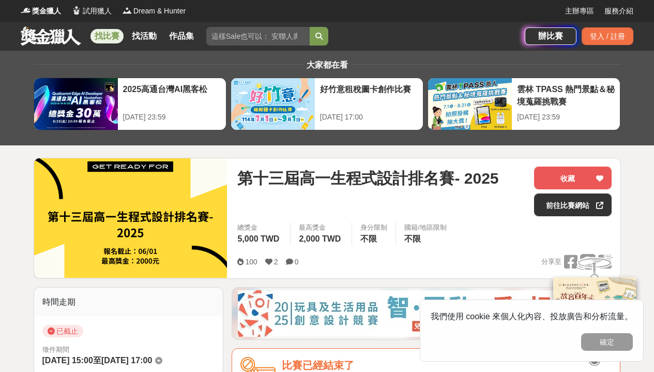
click at [244, 36] on input "search" at bounding box center [257, 36] width 103 height 19
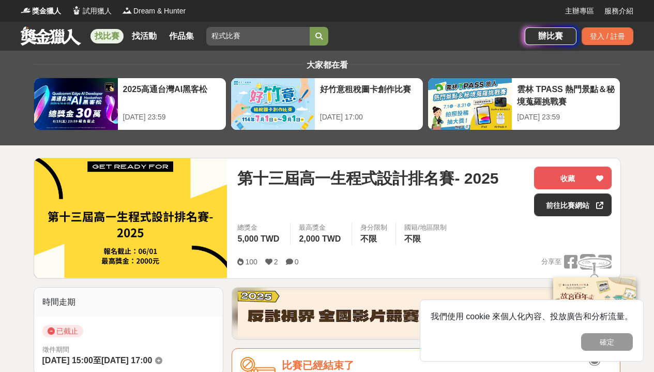
click at [320, 36] on button "submit" at bounding box center [319, 36] width 19 height 19
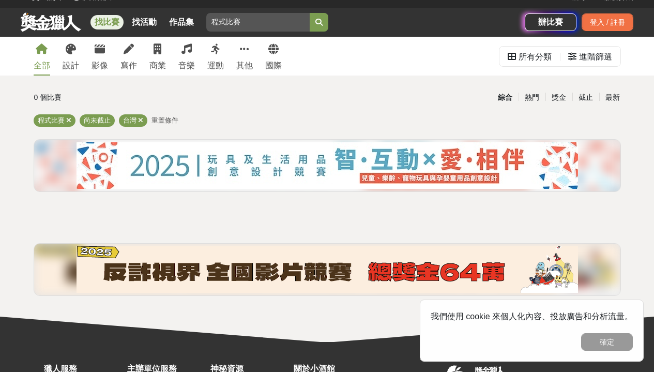
scroll to position [23, 0]
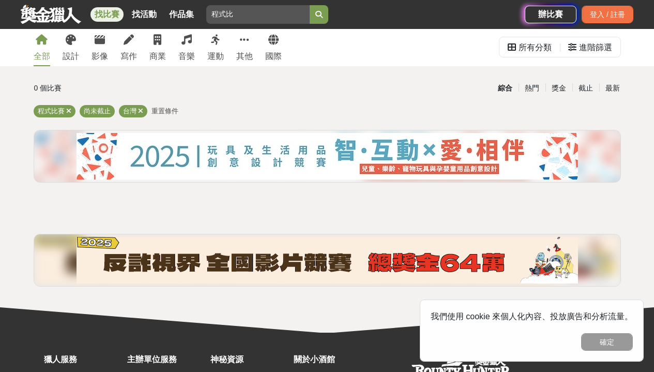
type input "程式"
click at [320, 12] on icon "submit" at bounding box center [319, 14] width 7 height 7
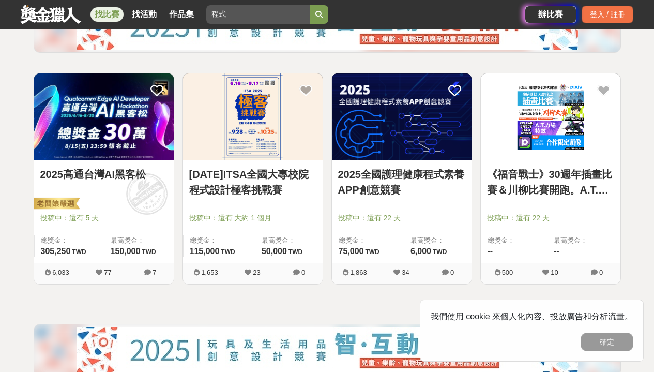
scroll to position [156, 0]
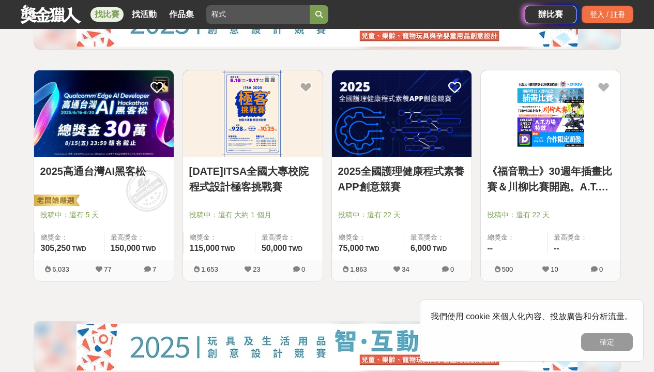
click at [128, 183] on span at bounding box center [146, 190] width 57 height 57
click at [137, 106] on img at bounding box center [104, 113] width 140 height 86
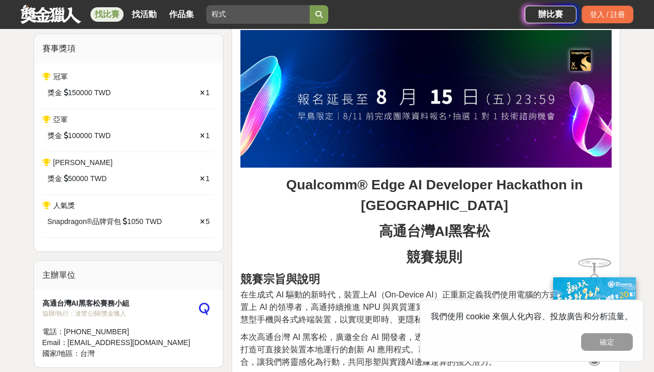
scroll to position [404, 0]
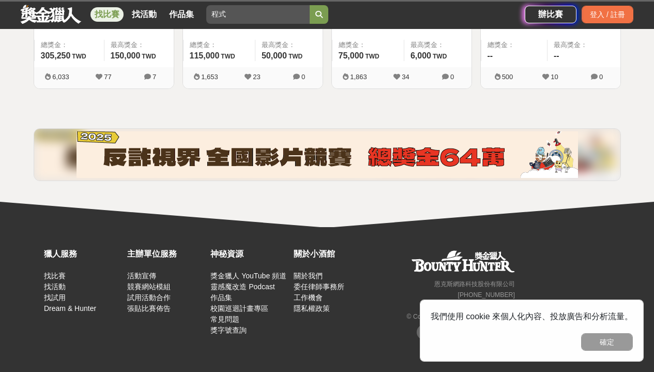
scroll to position [156, 0]
